Goal: Obtain resource: Obtain resource

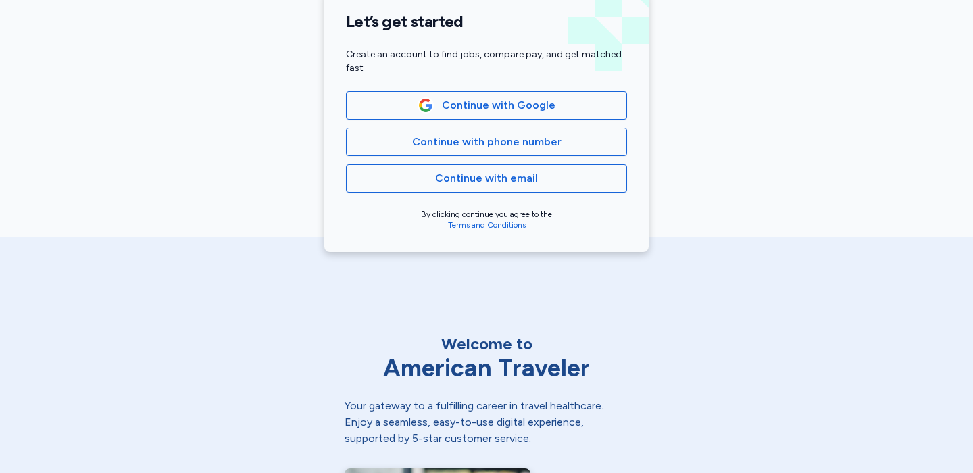
scroll to position [330, 0]
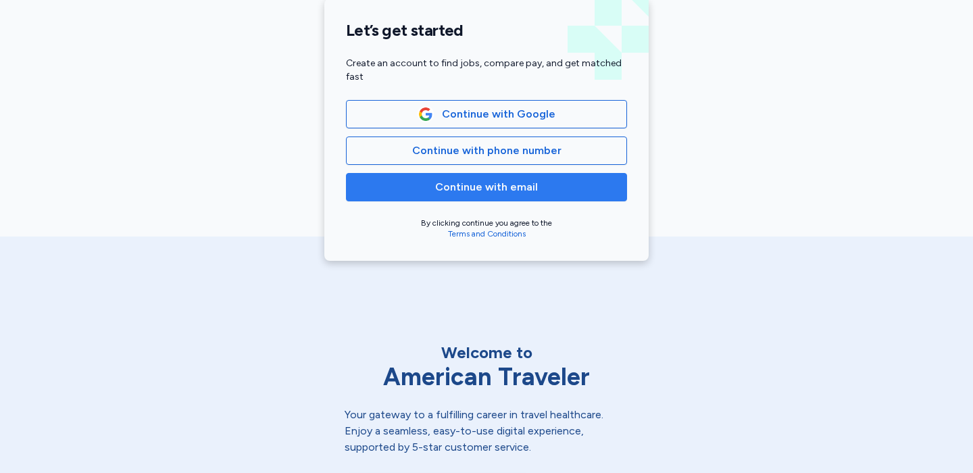
click at [484, 196] on button "Continue with email" at bounding box center [486, 187] width 281 height 28
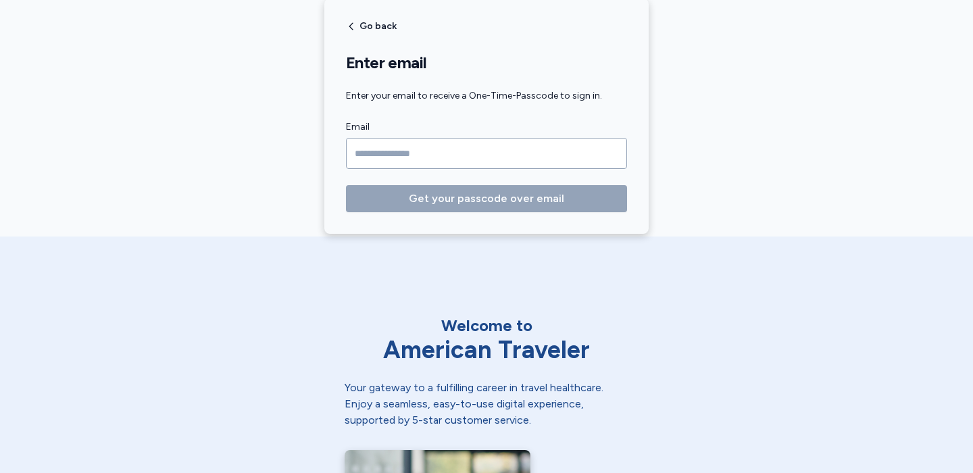
click at [470, 163] on input "Email" at bounding box center [486, 153] width 281 height 31
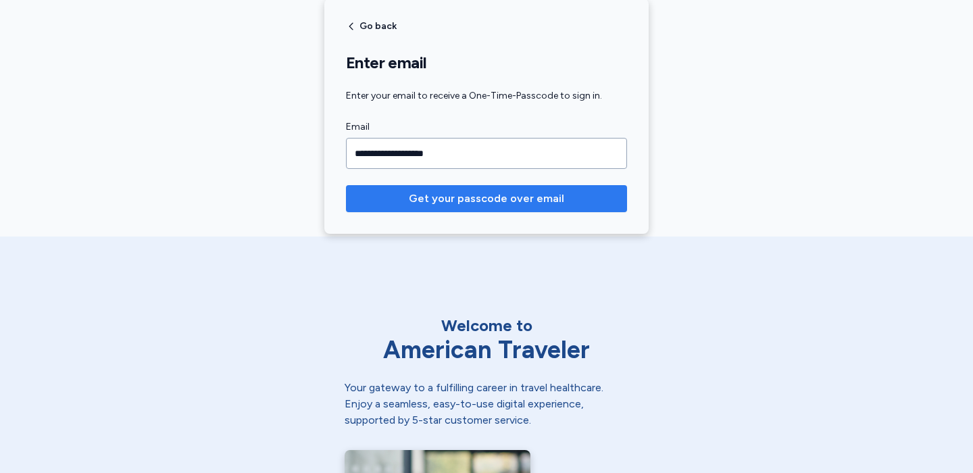
type input "**********"
click at [397, 193] on span "Get your passcode over email" at bounding box center [486, 198] width 259 height 16
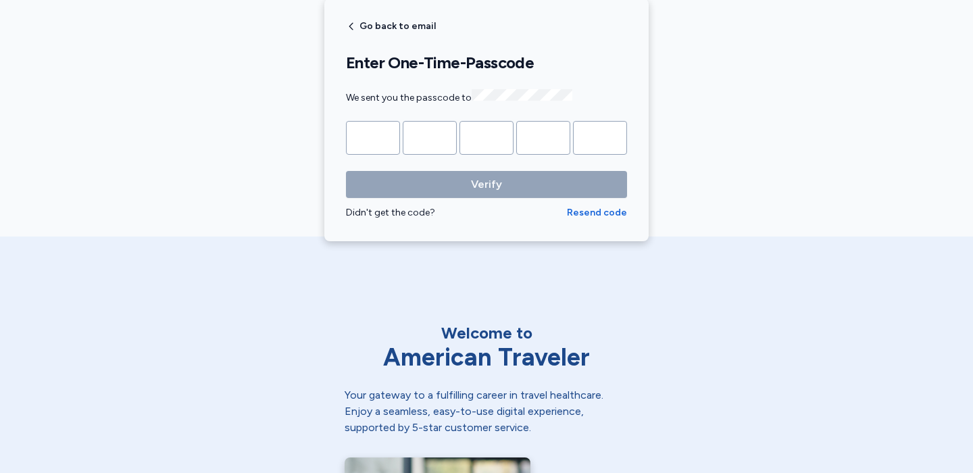
type input "*"
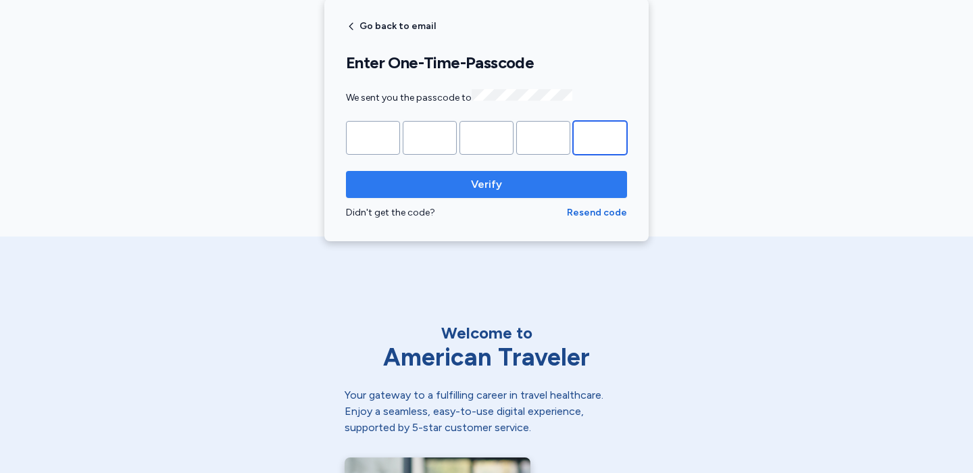
type input "*"
click at [405, 171] on button "Verify" at bounding box center [486, 184] width 281 height 27
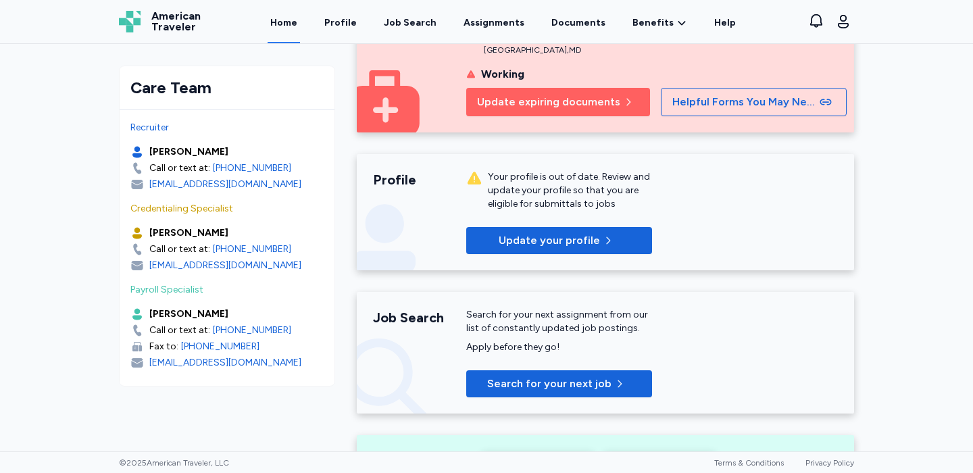
scroll to position [78, 0]
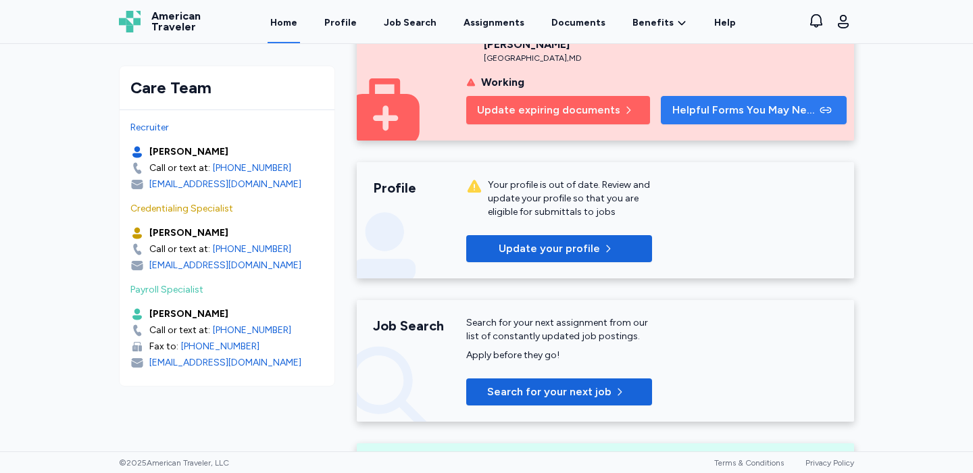
click at [674, 96] on button "Helpful Forms You May Need" at bounding box center [754, 110] width 186 height 28
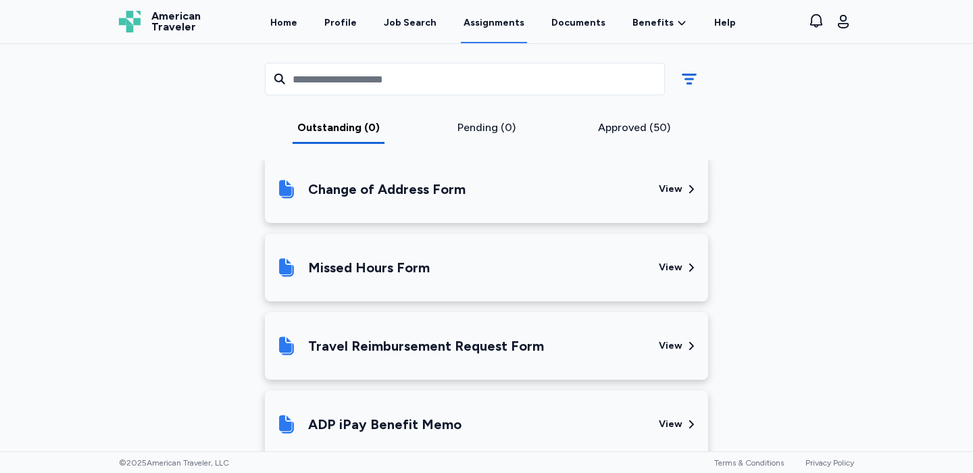
scroll to position [552, 0]
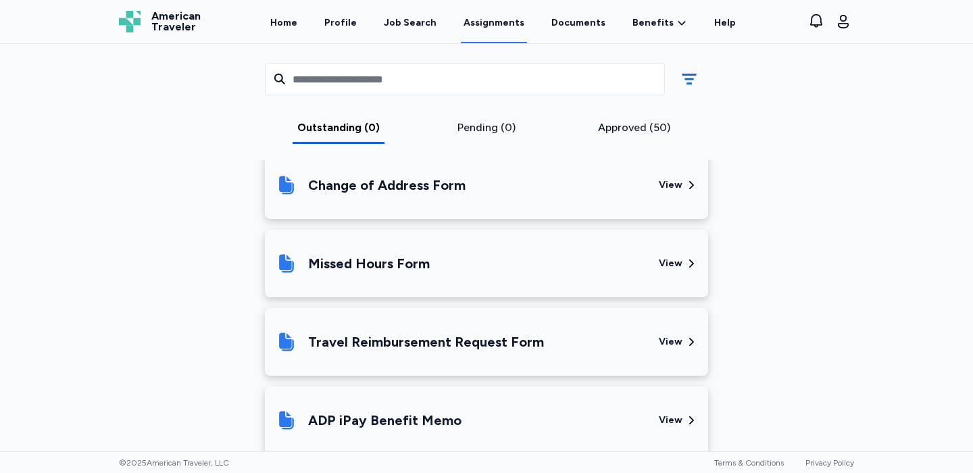
click at [676, 257] on div "View" at bounding box center [671, 264] width 24 height 14
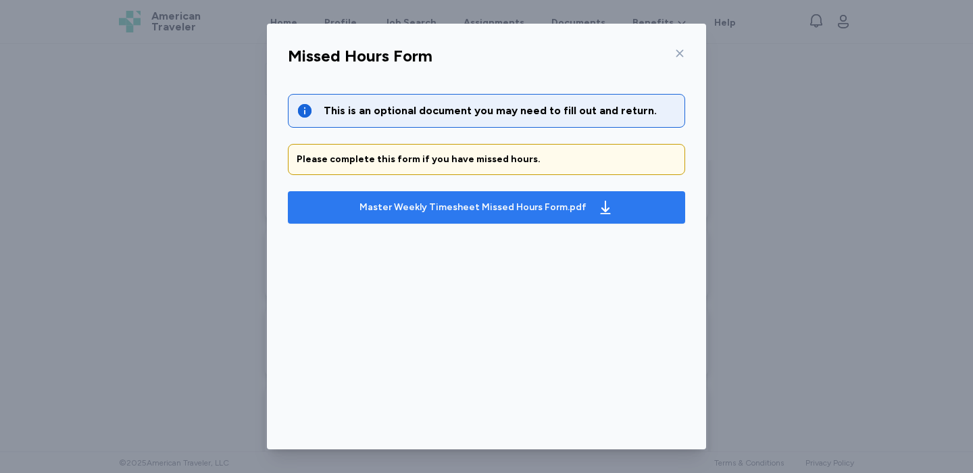
click at [488, 216] on div "Master Weekly Timesheet Missed Hours Form.pdf" at bounding box center [486, 208] width 259 height 22
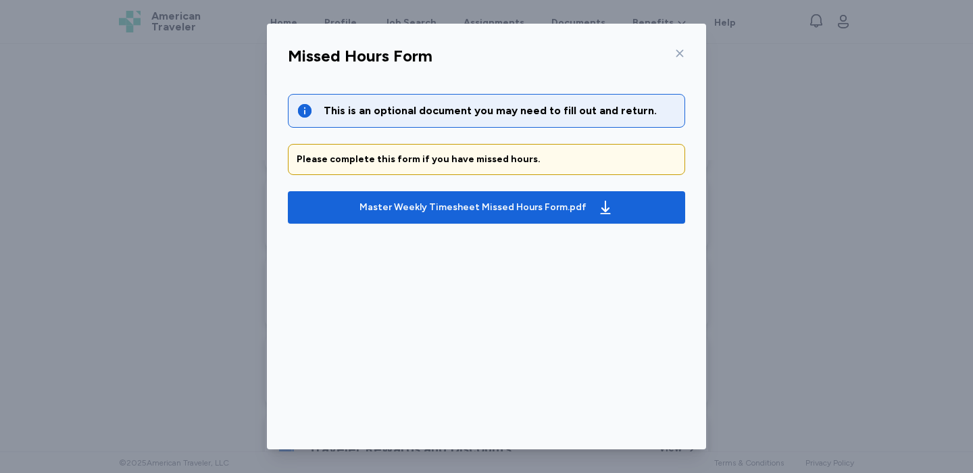
scroll to position [608, 0]
click at [792, 235] on div "Missed Hours Form This is an optional document you may need to fill out and ret…" at bounding box center [486, 236] width 973 height 473
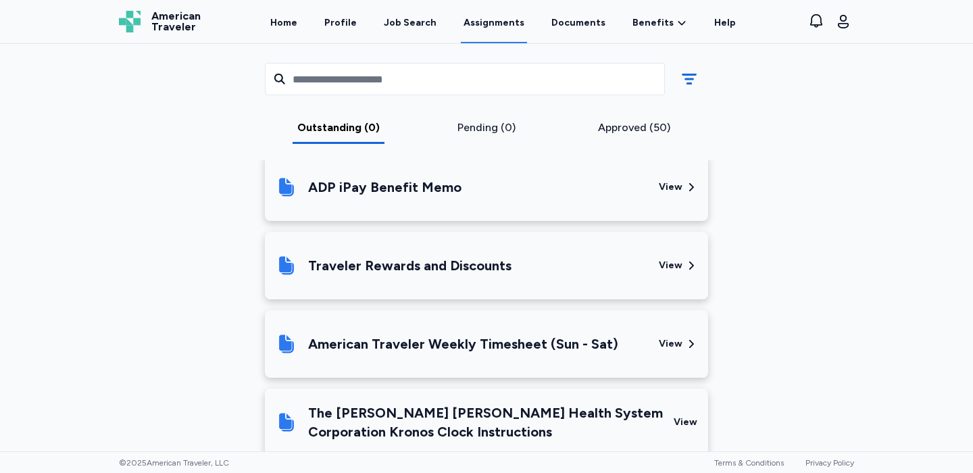
scroll to position [800, 0]
